Goal: Task Accomplishment & Management: Use online tool/utility

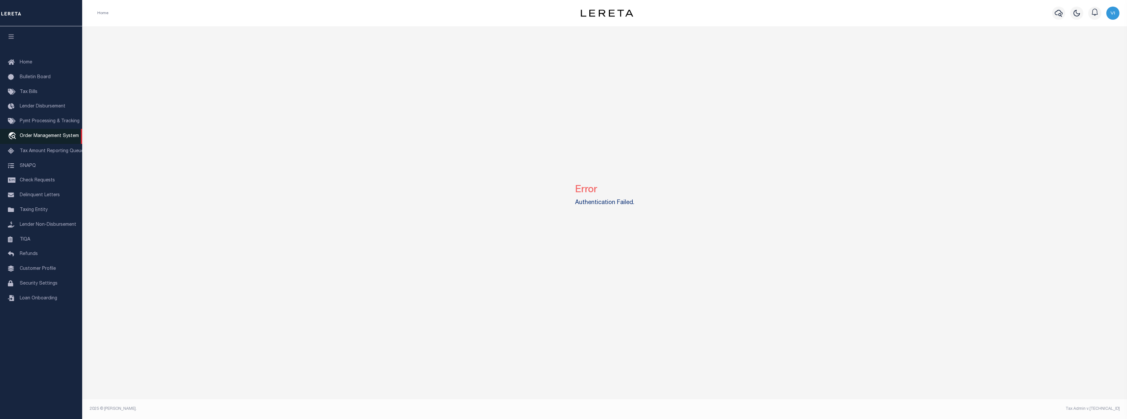
click at [45, 138] on span "Order Management System" at bounding box center [49, 136] width 59 height 5
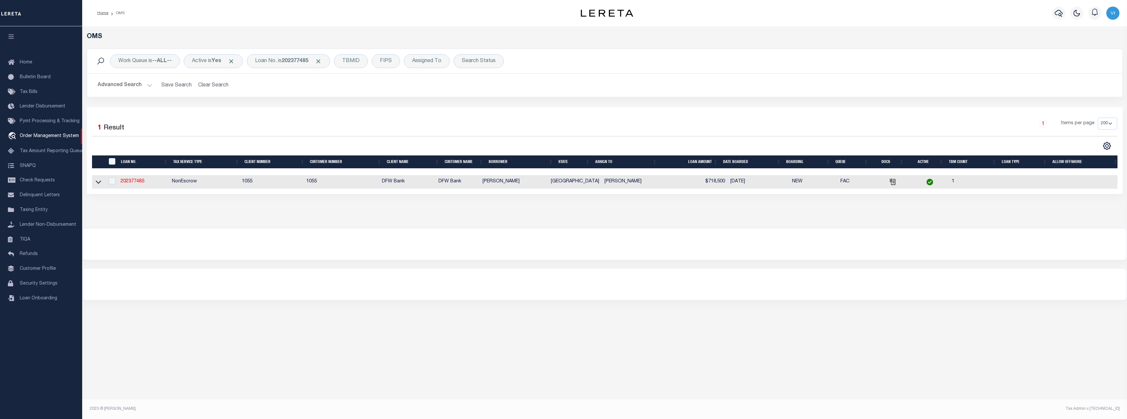
select select "200"
click at [279, 64] on div "Loan No. is 202377485" at bounding box center [288, 61] width 83 height 14
type input "1759679"
click at [321, 79] on select "Is Contains" at bounding box center [303, 75] width 97 height 12
select select "c"
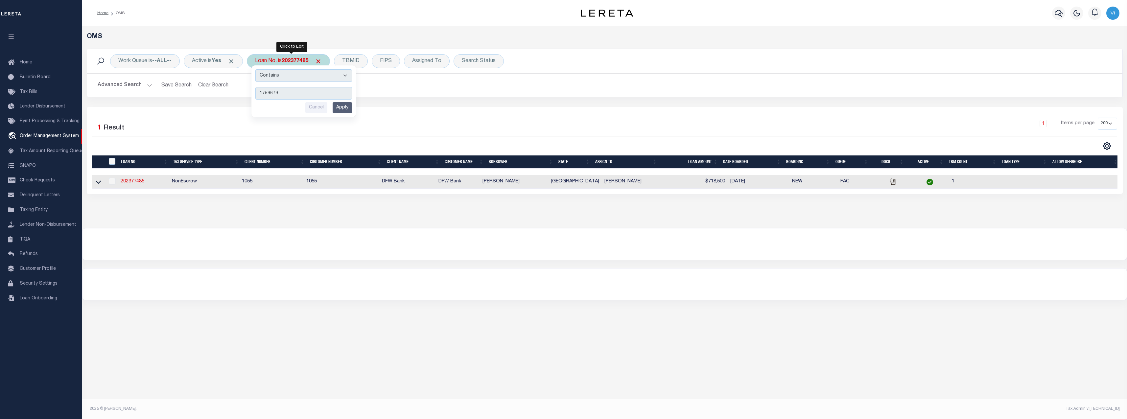
click at [258, 69] on select "Is Contains" at bounding box center [303, 75] width 97 height 12
click at [343, 107] on input "Apply" at bounding box center [342, 107] width 19 height 11
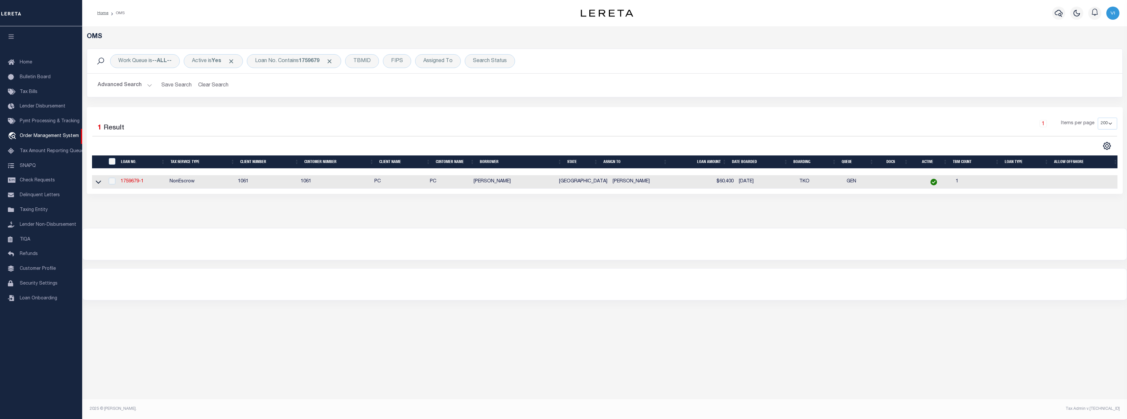
click at [128, 177] on td "1759679-1" at bounding box center [142, 181] width 49 height 13
checkbox input "true"
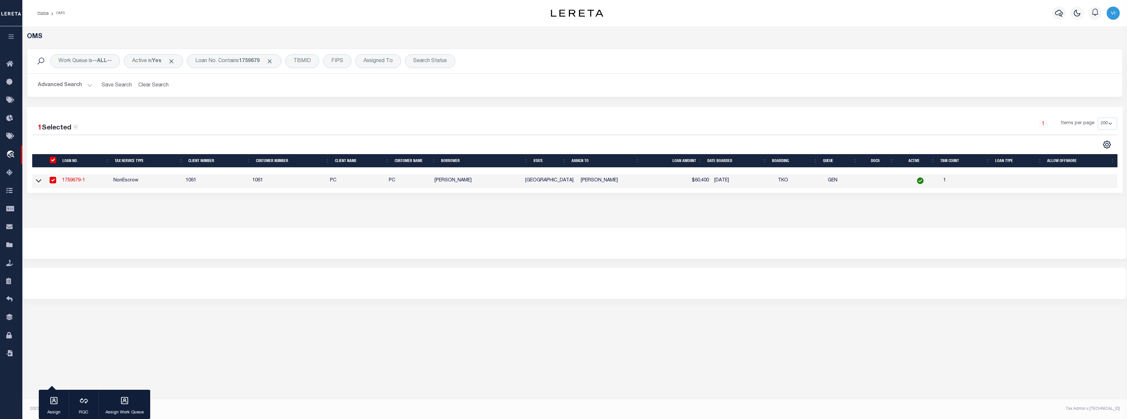
click at [128, 181] on td "NonEscrow" at bounding box center [147, 180] width 72 height 13
checkbox input "false"
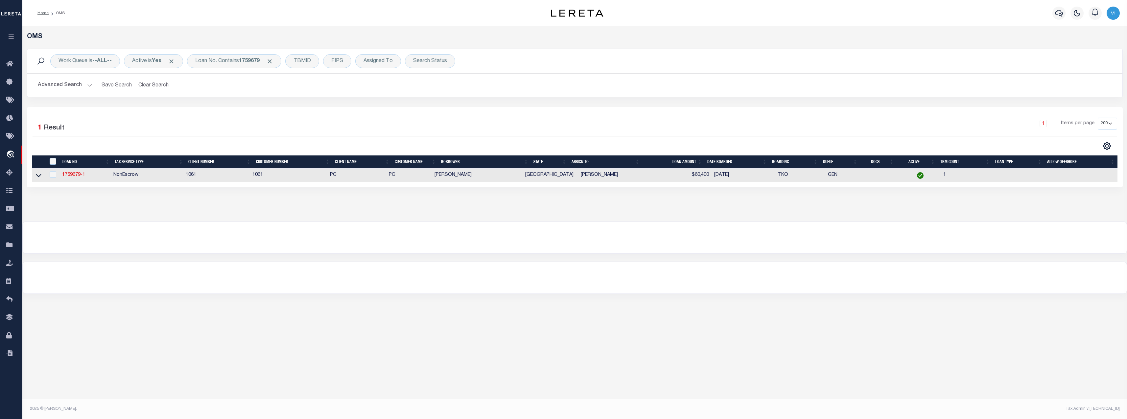
click at [78, 181] on td "1759679-1" at bounding box center [86, 175] width 52 height 13
checkbox input "true"
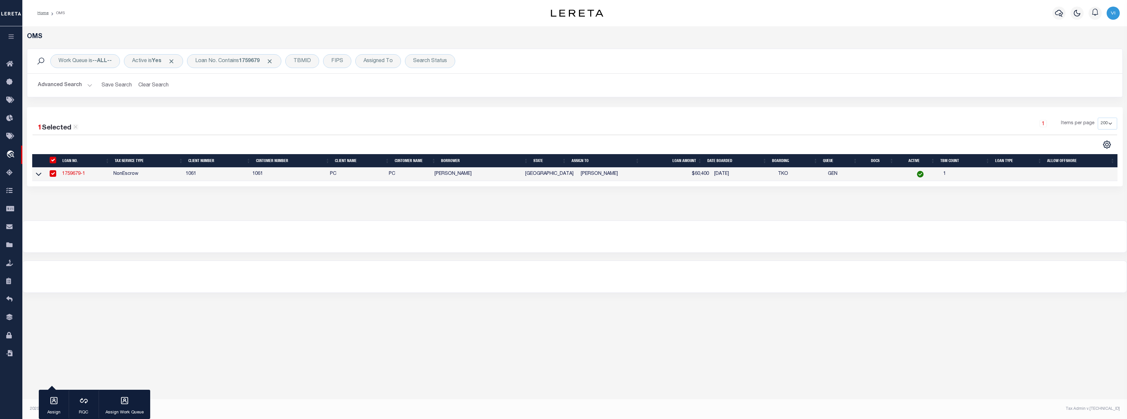
click at [79, 175] on link "1759679-1" at bounding box center [73, 174] width 23 height 5
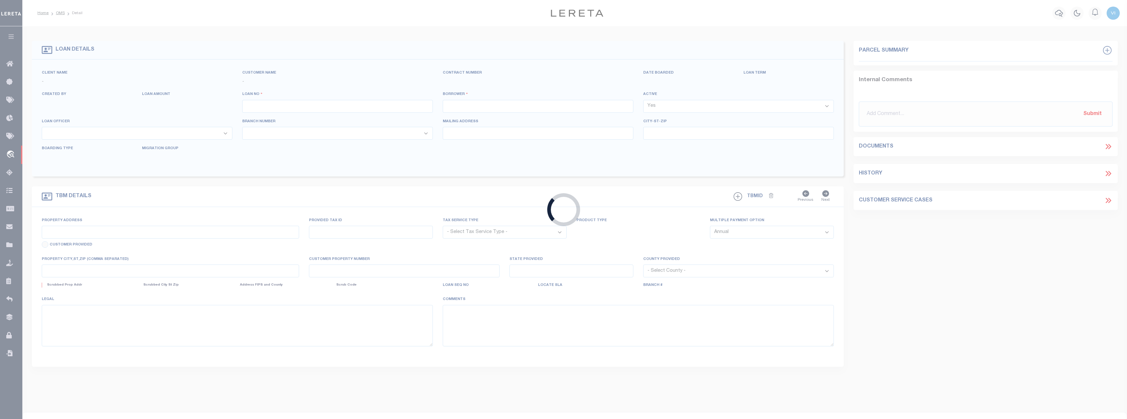
type input "1759679-1"
type input "ARTURO HINOJOSA"
select select
type input "PO BOX 44"
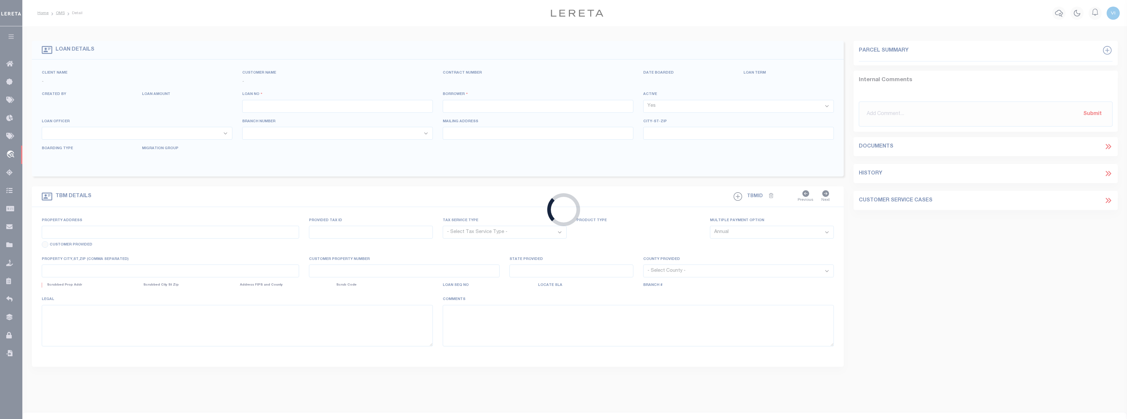
type input "SAN BENITO,TX 78586-0001"
select select
select select "NonEscrow"
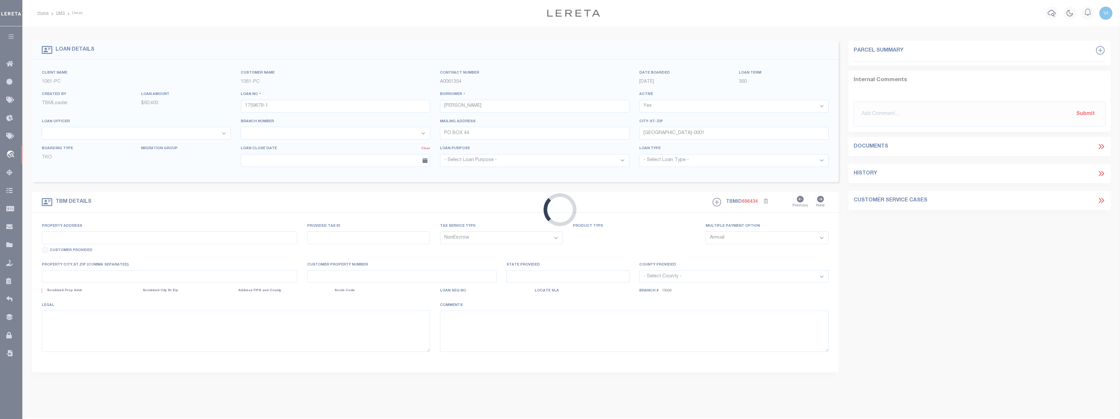
type input "14289 PALIS RD"
select select
type input "HARLINGEN TX 78552"
type input "[GEOGRAPHIC_DATA]"
select select
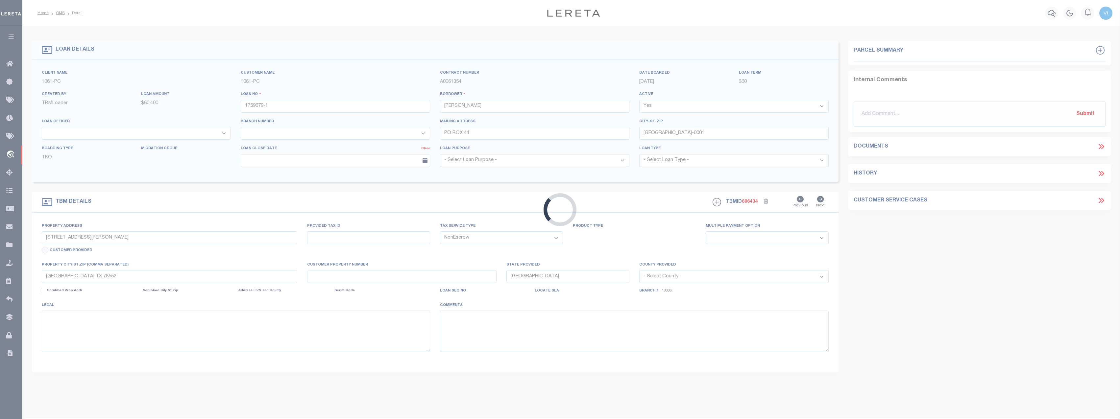
select select "3051"
select select "1425"
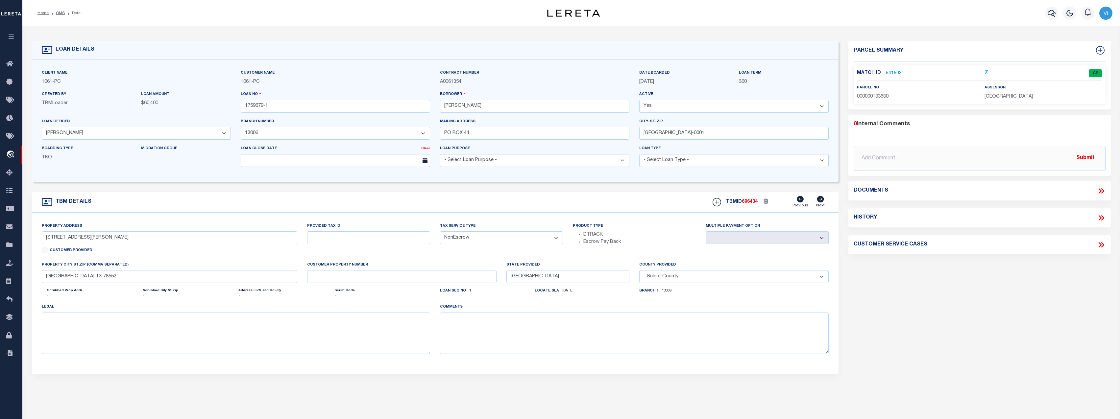
click at [894, 72] on link "541503" at bounding box center [894, 73] width 16 height 7
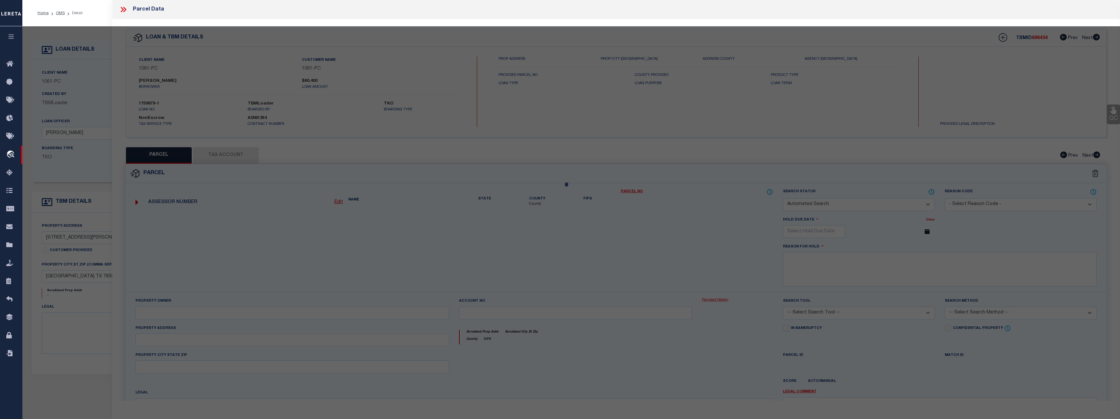
checkbox input "false"
select select "CP"
type input "HINOJOSA ARTURO"
type input "86-7350-0010-0010-00"
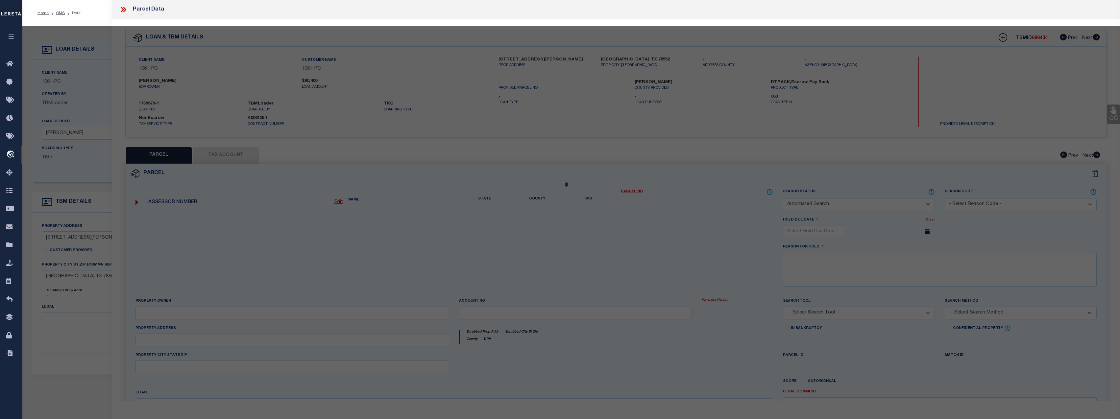
type input "14289 PALIS RD"
checkbox input "false"
type input "HARLINGEN TX"
type textarea "ABST 10 - WEST 30 SUBD LOT 1 BLK 1 1.28 AC"
type textarea "Information Only - Installment Tax Years Based on Agency Review"
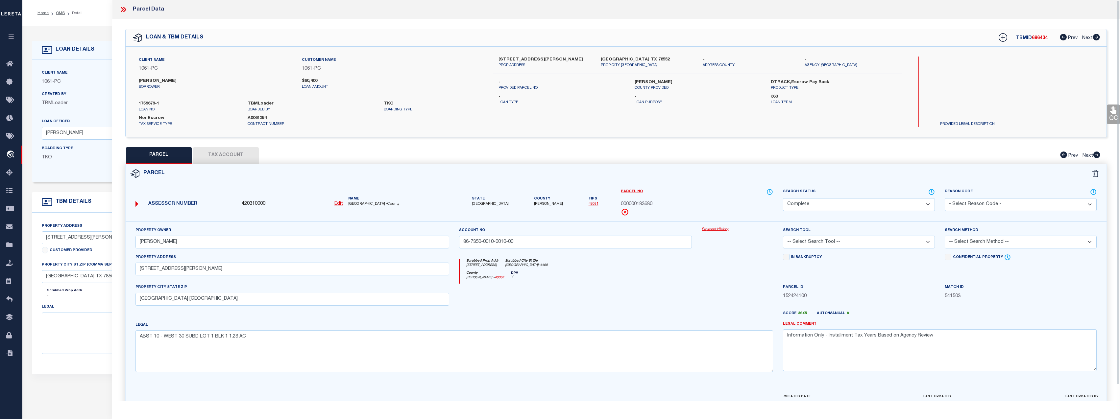
click at [720, 225] on div "Property Owner HINOJOSA ARTURO Account no 86-7350-0010-0010-00 Payment History …" at bounding box center [616, 307] width 981 height 172
click at [716, 229] on link "Payment History" at bounding box center [737, 230] width 71 height 6
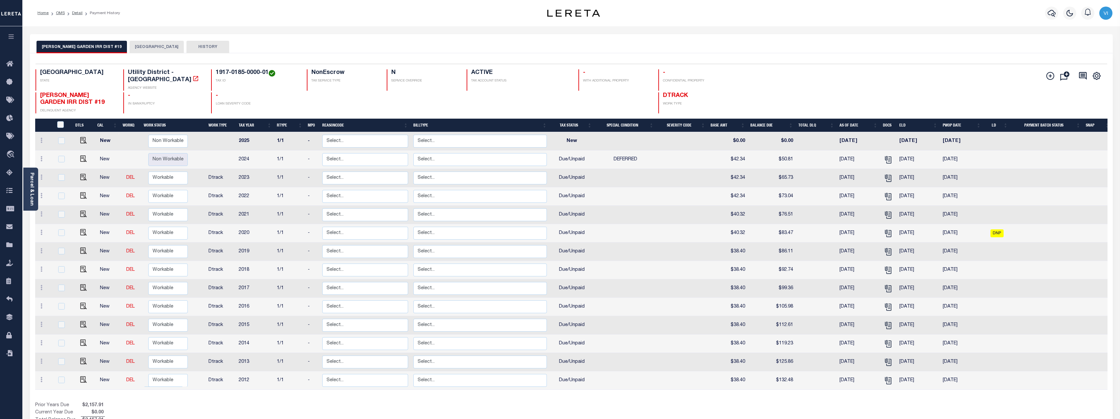
click at [635, 157] on span "DEFERRED" at bounding box center [626, 159] width 24 height 5
checkbox input "true"
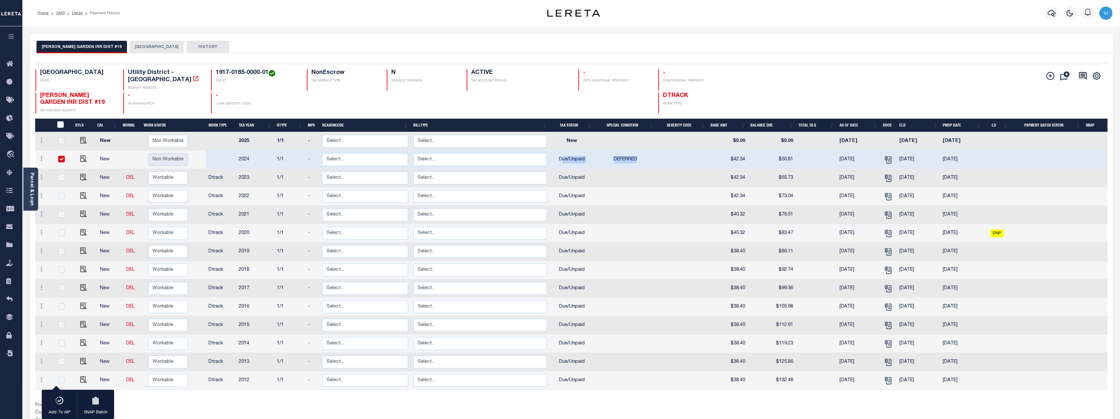
drag, startPoint x: 640, startPoint y: 152, endPoint x: 561, endPoint y: 150, distance: 78.6
click at [561, 151] on tr "New Non Workable Workable 2024 1/1 - Select... Payment Reversal Taxable Value C…" at bounding box center [573, 160] width 1077 height 18
click at [767, 42] on div "ADAMS GARDEN IRR DIST #19 CAMERON COUNTY HISTORY" at bounding box center [571, 47] width 1070 height 12
click at [12, 36] on icon "button" at bounding box center [12, 37] width 8 height 6
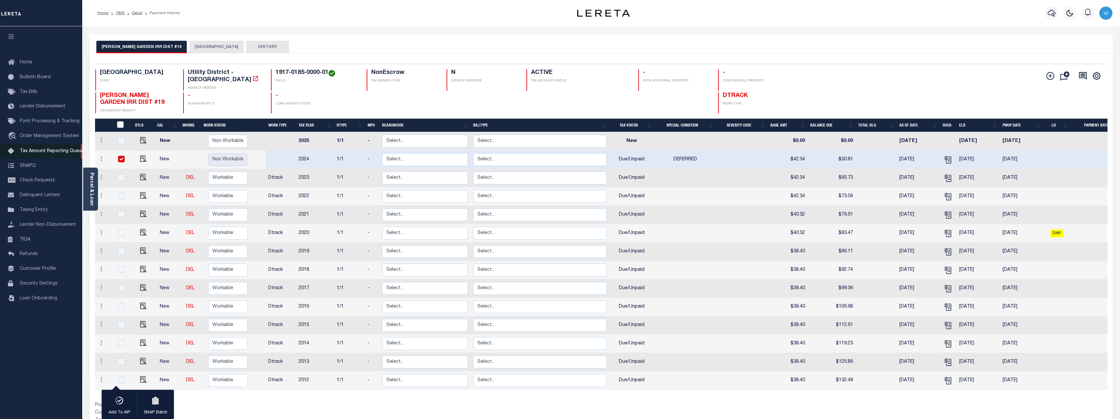
click at [39, 156] on link "Tax Amount Reporting Queue" at bounding box center [41, 151] width 82 height 15
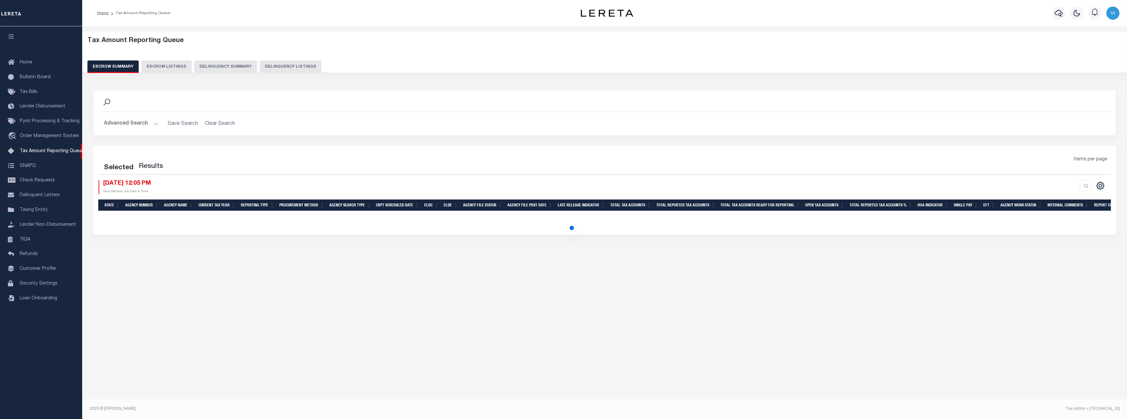
select select "100"
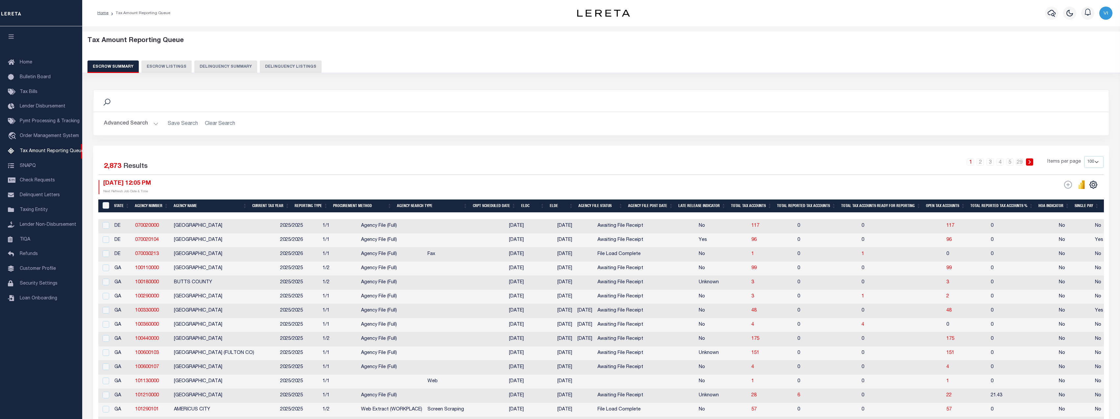
click at [232, 67] on button "Delinquency Summary" at bounding box center [225, 66] width 63 height 12
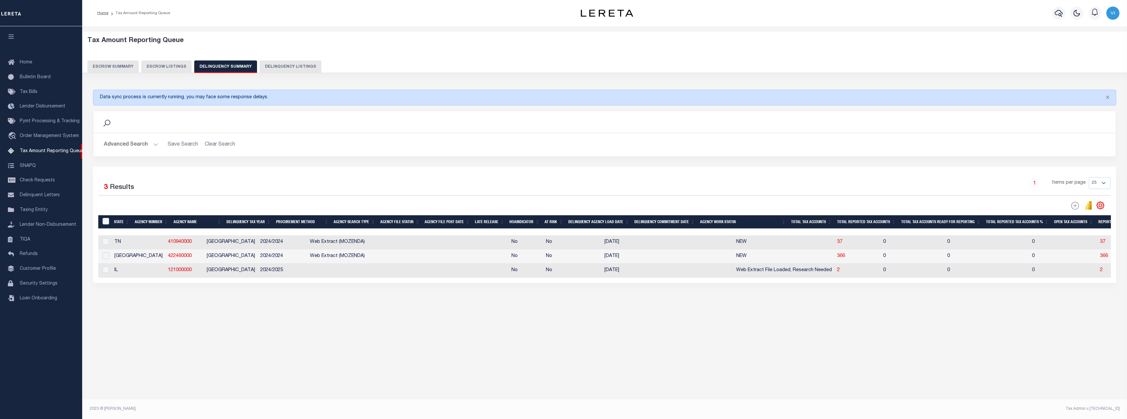
click at [1073, 207] on div "DLQ Web Extract Search Listings Export" at bounding box center [1076, 206] width 8 height 8
click at [36, 301] on span "Loan Onboarding" at bounding box center [38, 298] width 37 height 5
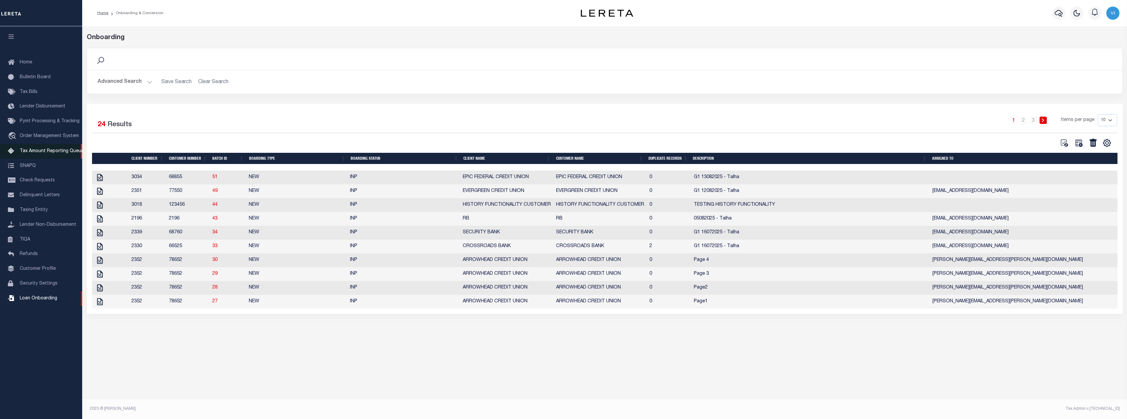
click at [47, 151] on span "Tax Amount Reporting Queue" at bounding box center [52, 151] width 64 height 5
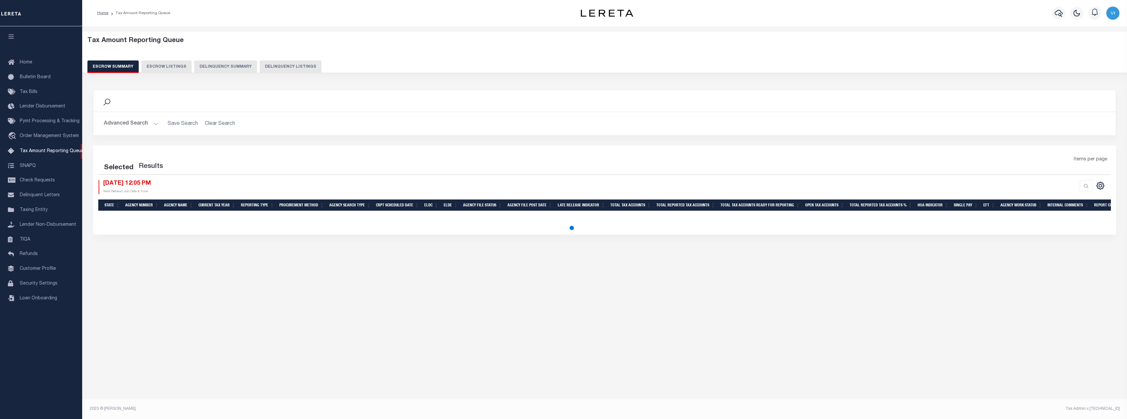
select select "100"
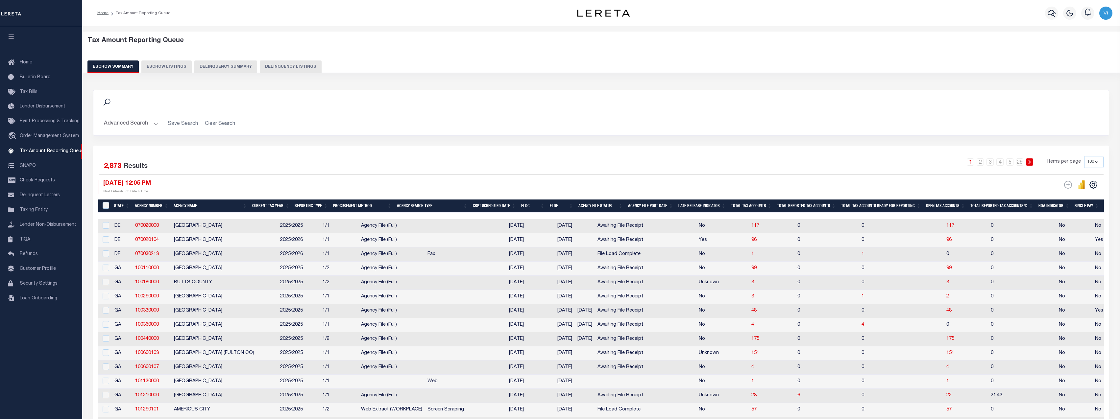
click at [231, 71] on button "Delinquency Summary" at bounding box center [225, 66] width 63 height 12
